Goal: Information Seeking & Learning: Learn about a topic

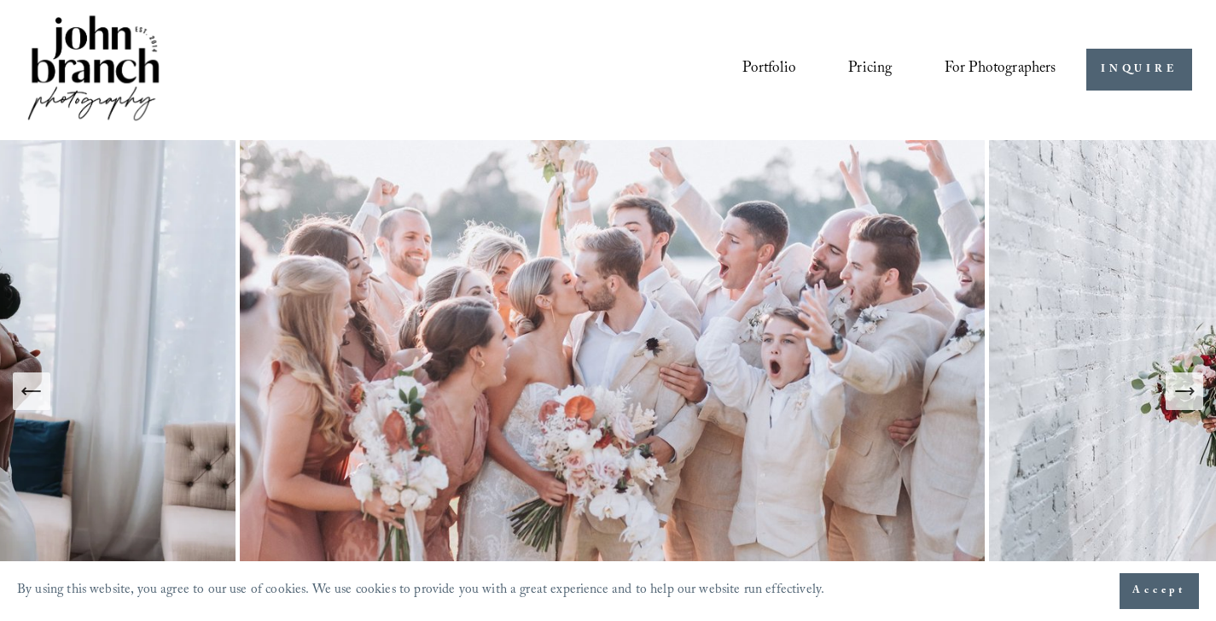
scroll to position [146, 0]
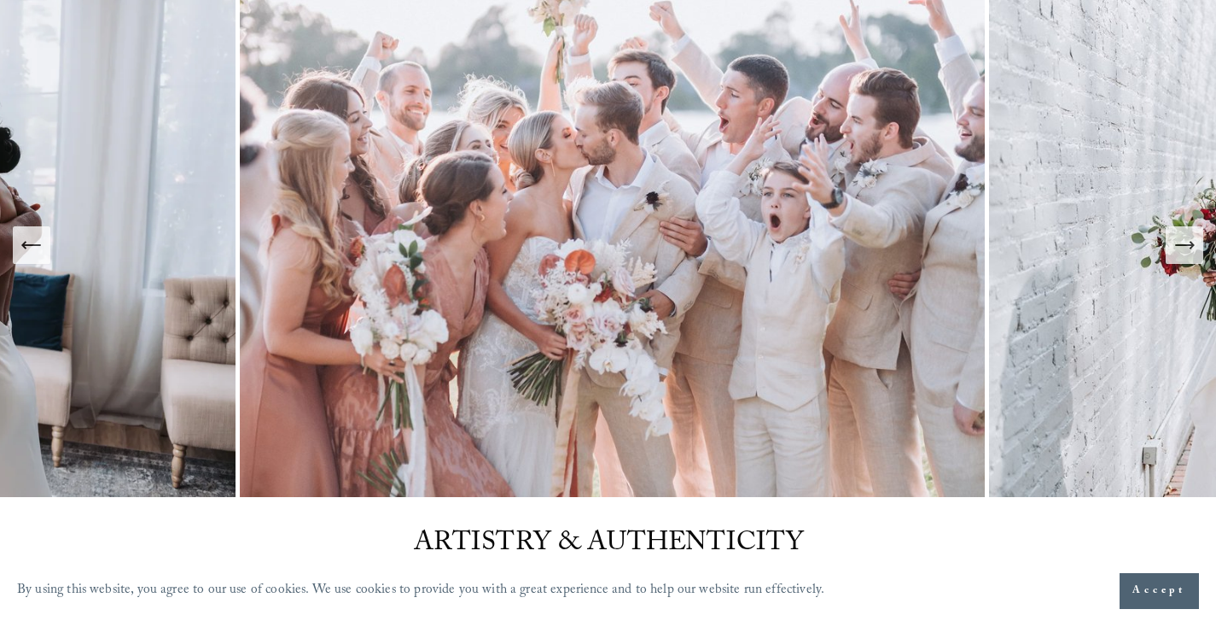
click at [1181, 240] on icon "Next Slide" at bounding box center [1185, 245] width 24 height 24
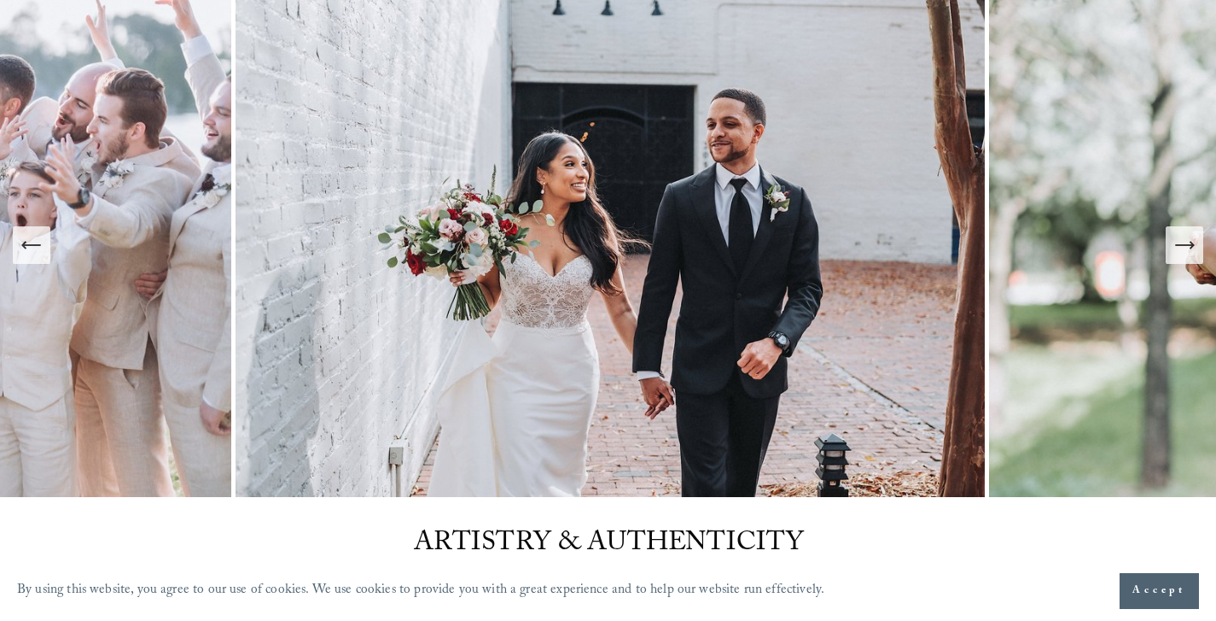
click at [1182, 245] on icon "Next Slide" at bounding box center [1184, 245] width 18 height 0
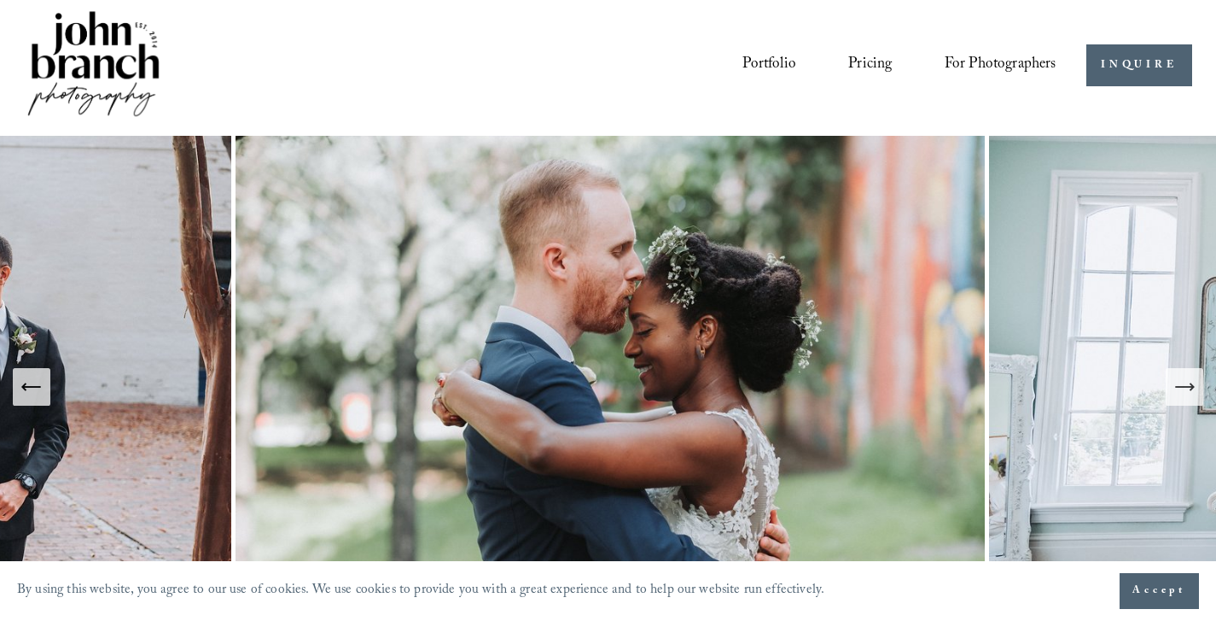
scroll to position [0, 0]
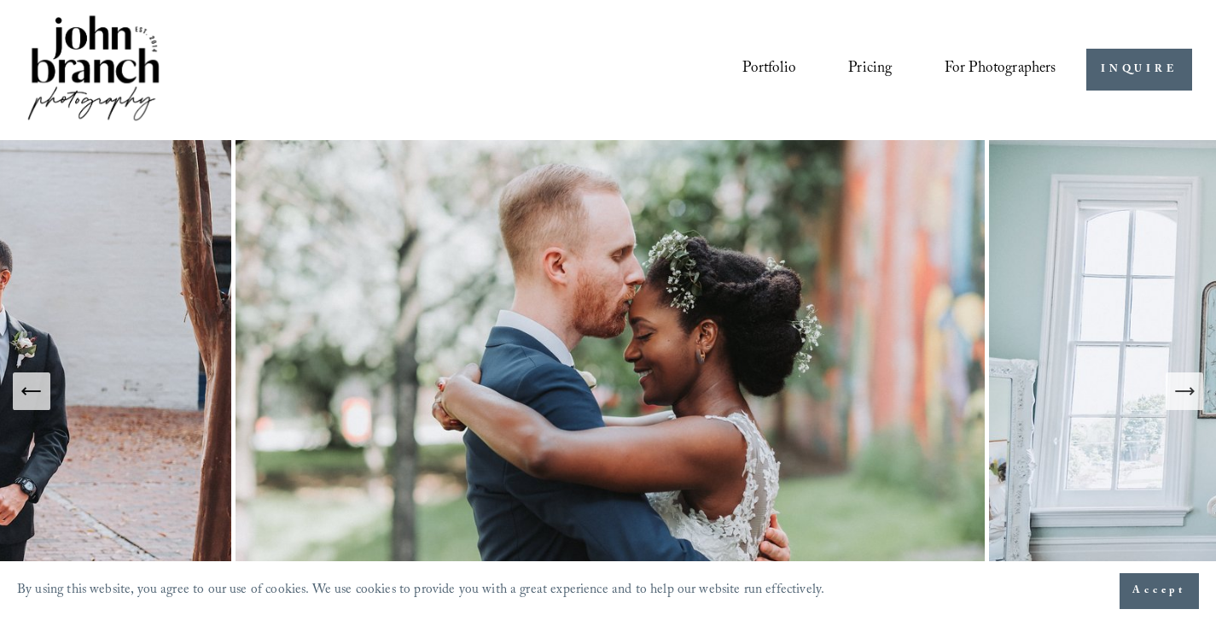
click at [858, 70] on link "Pricing" at bounding box center [871, 70] width 44 height 32
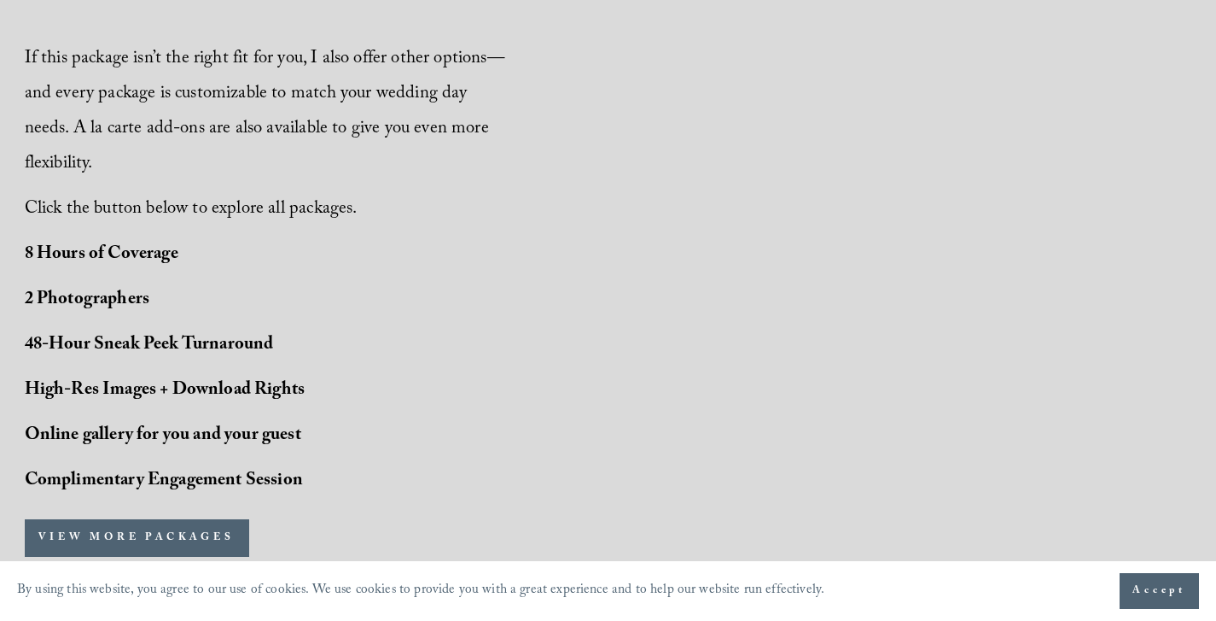
scroll to position [1439, 0]
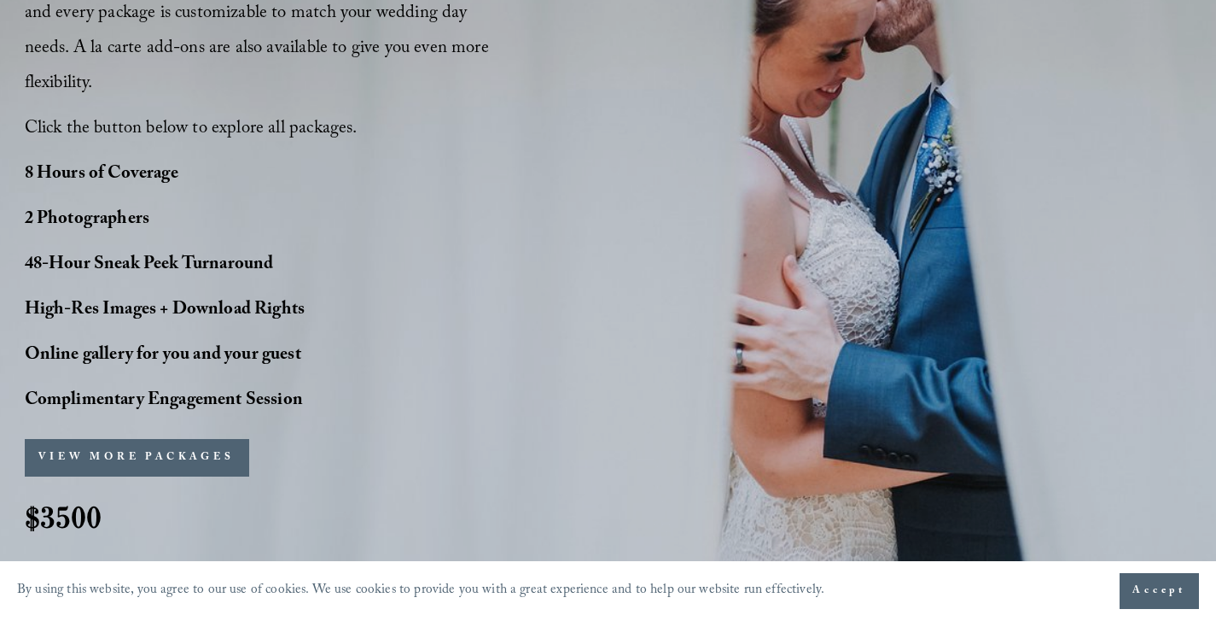
click at [193, 469] on button "VIEW MORE PACKAGES" at bounding box center [137, 458] width 225 height 38
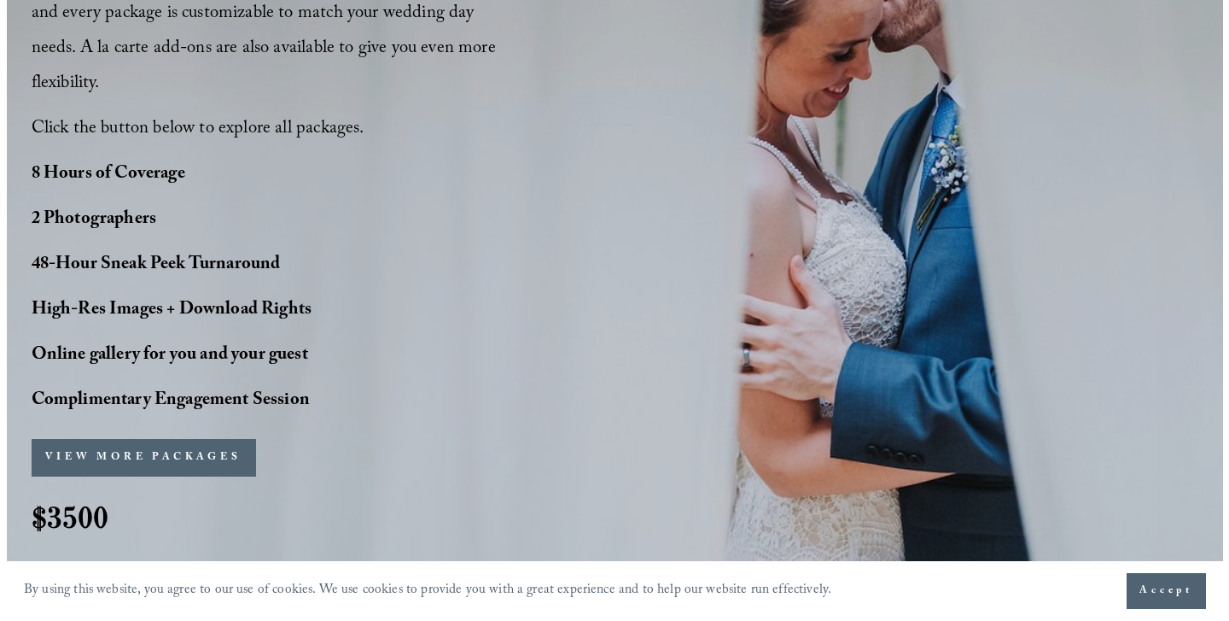
scroll to position [1444, 0]
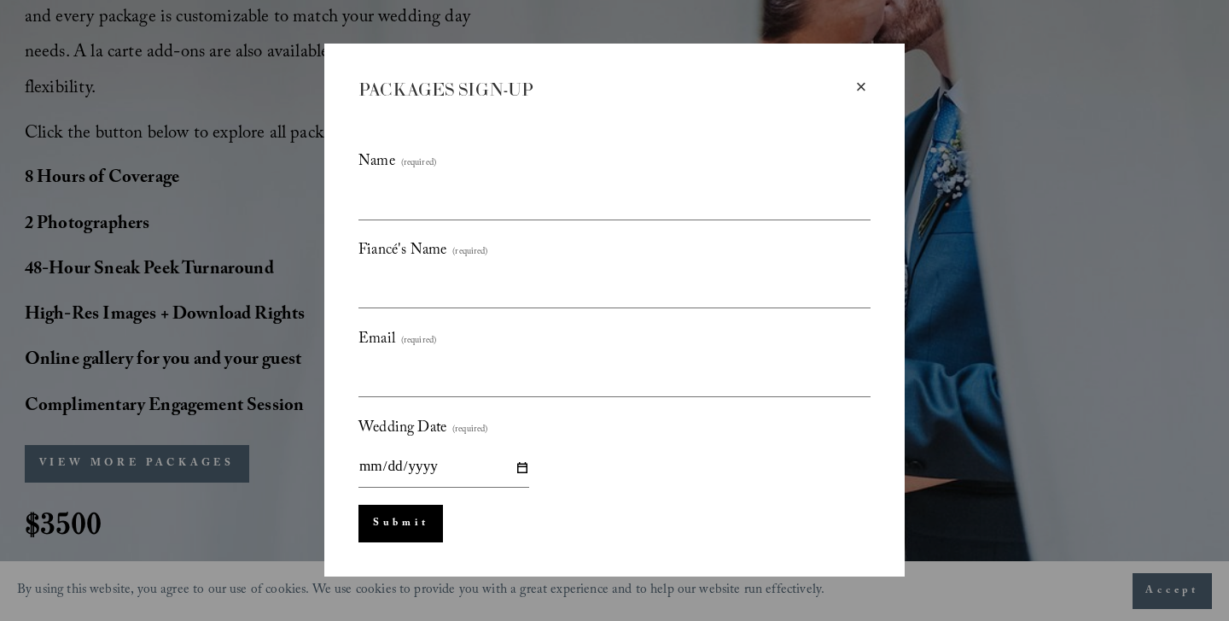
click at [857, 90] on div "×" at bounding box center [861, 87] width 19 height 19
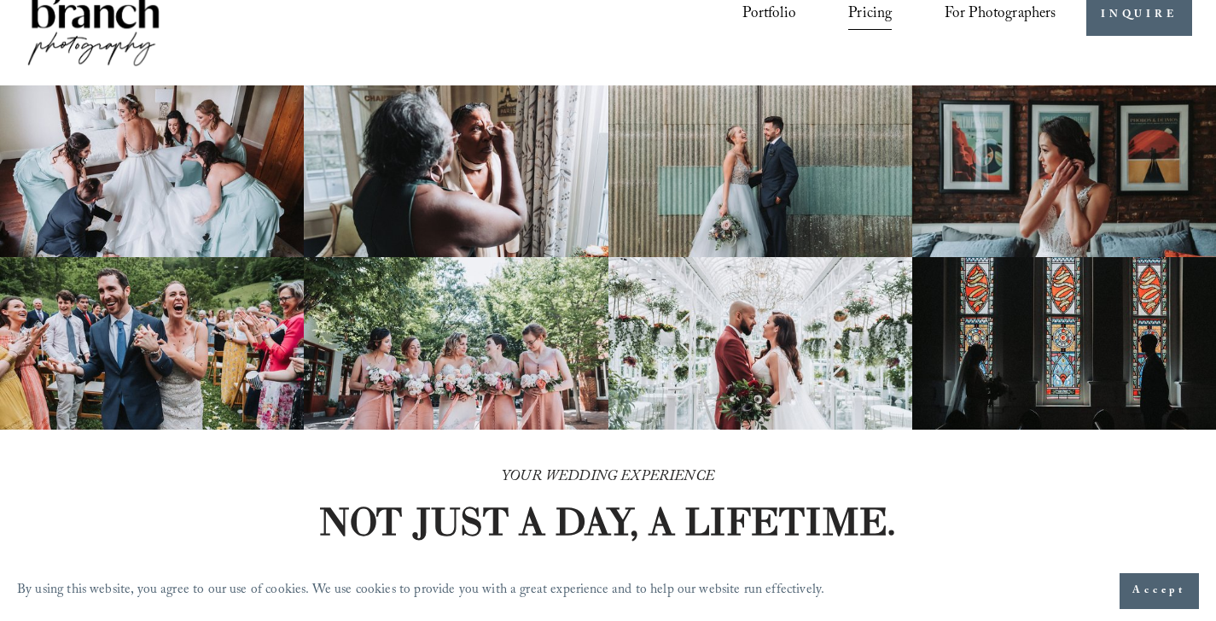
scroll to position [0, 0]
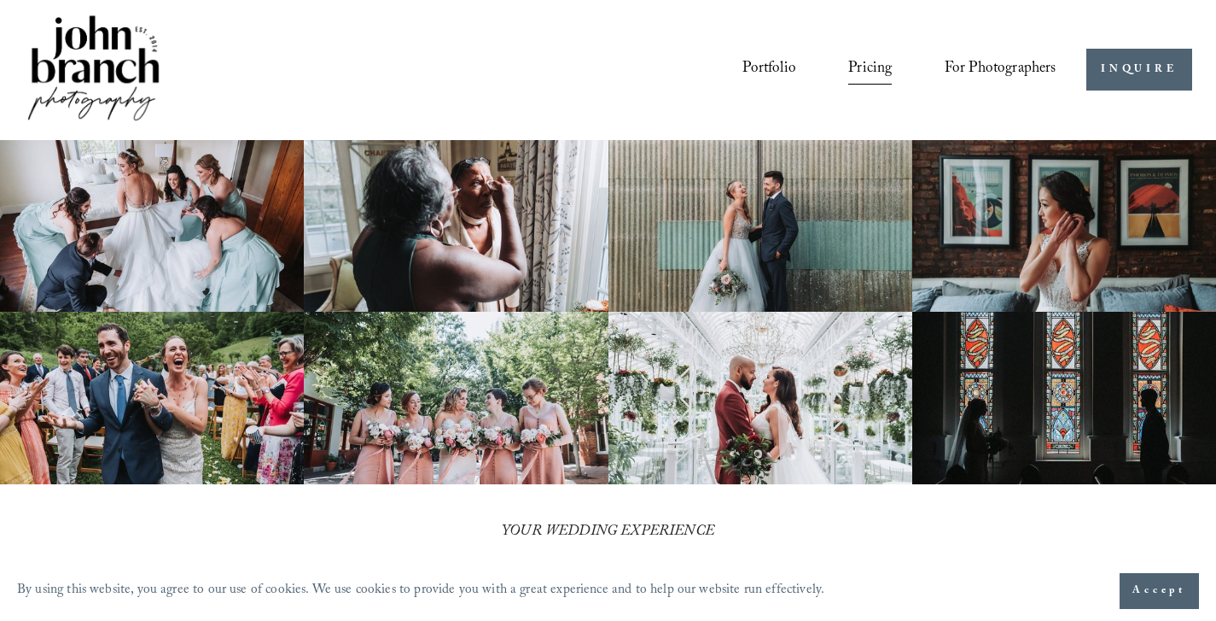
click at [997, 76] on span "For Photographers" at bounding box center [1001, 69] width 112 height 29
click at [0, 0] on span "Education" at bounding box center [0, 0] width 0 height 0
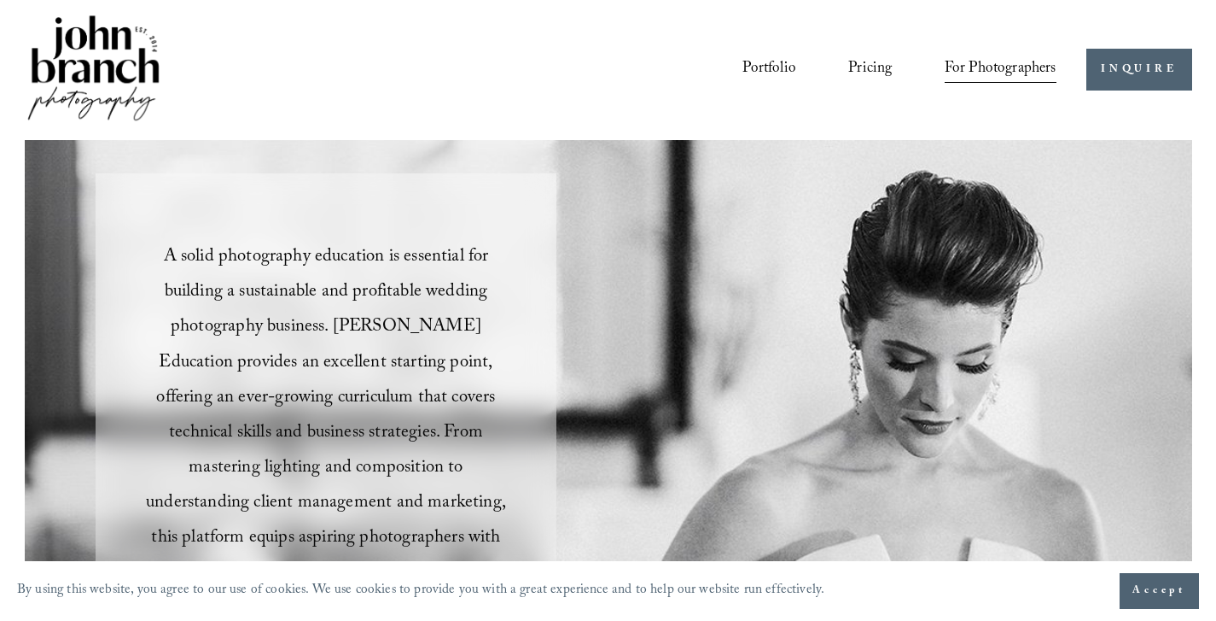
click at [0, 0] on link "Courses" at bounding box center [0, 0] width 0 height 0
click at [0, 0] on span "Presets" at bounding box center [0, 0] width 0 height 0
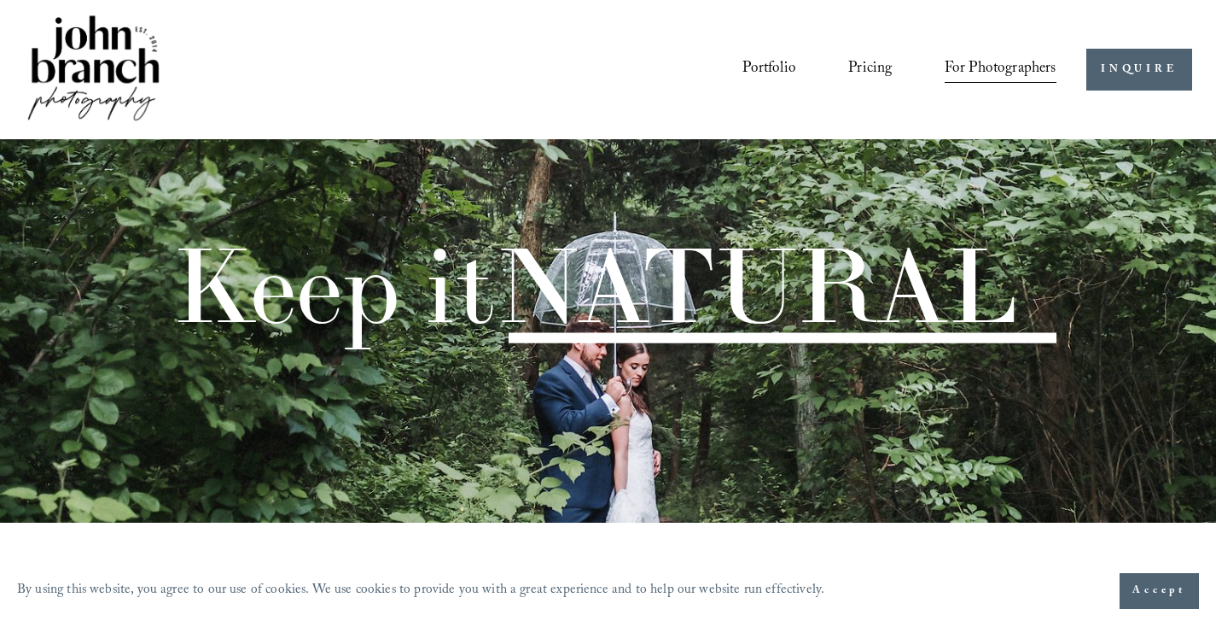
click at [101, 69] on img at bounding box center [94, 69] width 138 height 115
